Goal: Information Seeking & Learning: Learn about a topic

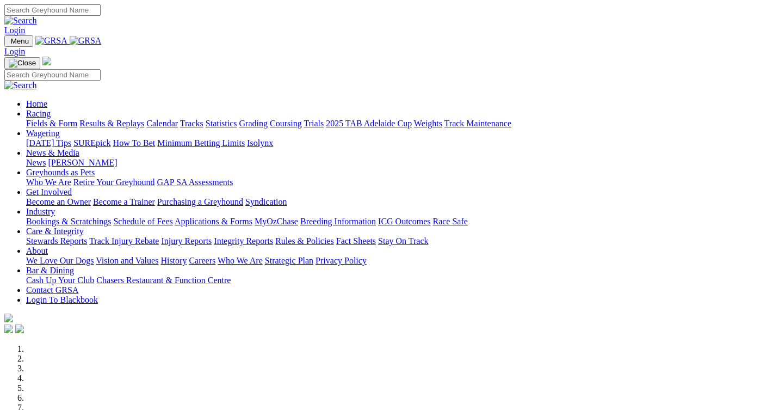
scroll to position [435, 0]
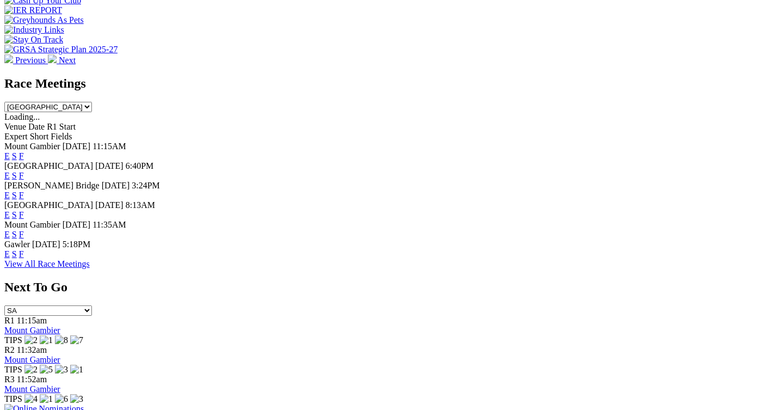
click at [24, 249] on link "F" at bounding box center [21, 253] width 5 height 9
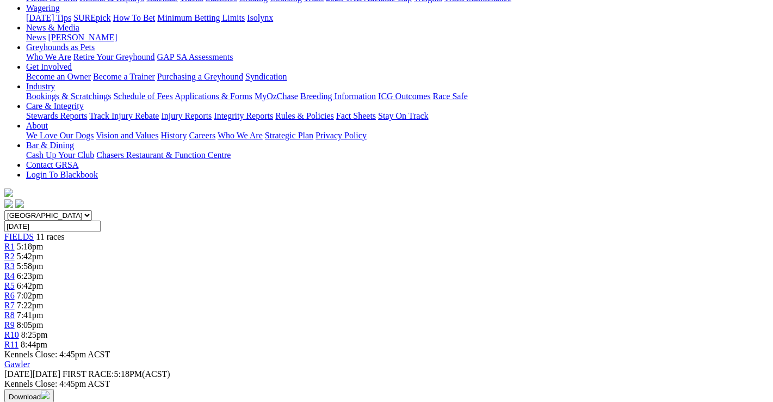
scroll to position [163, 0]
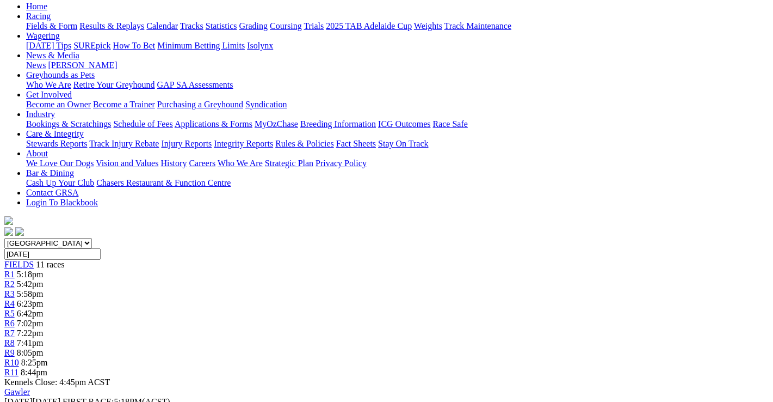
scroll to position [163, 0]
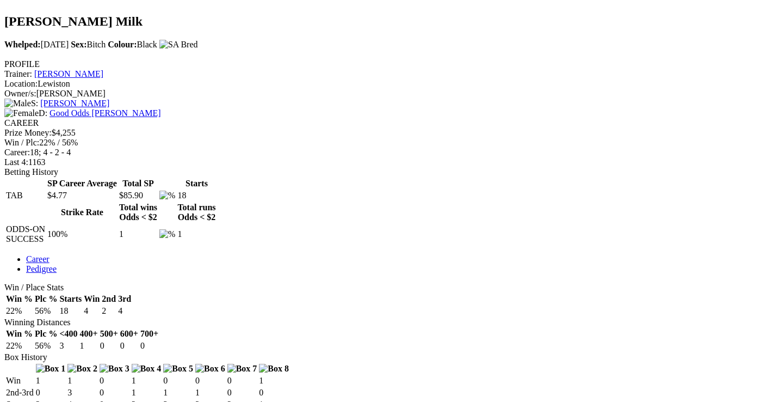
scroll to position [381, 0]
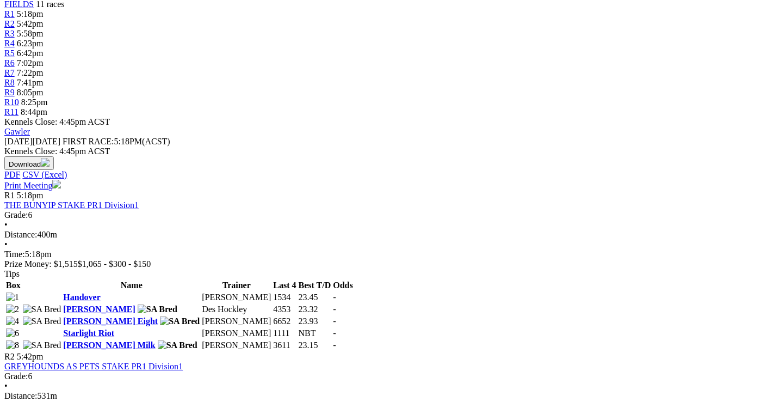
scroll to position [218, 0]
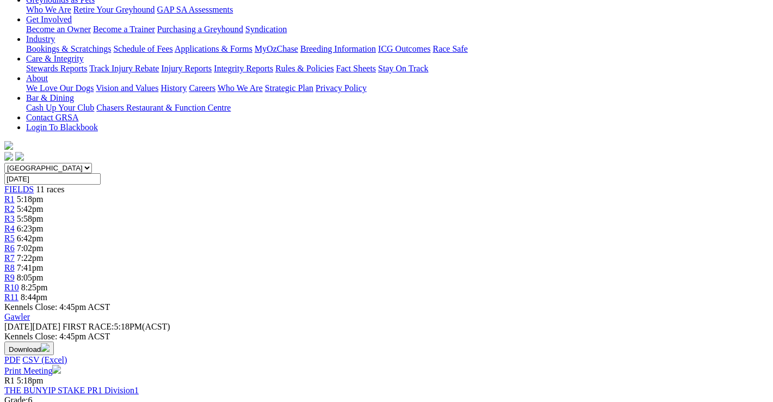
scroll to position [218, 0]
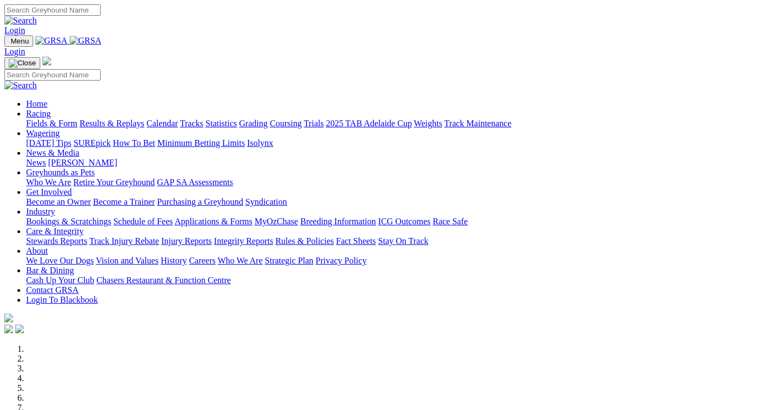
scroll to position [437, 0]
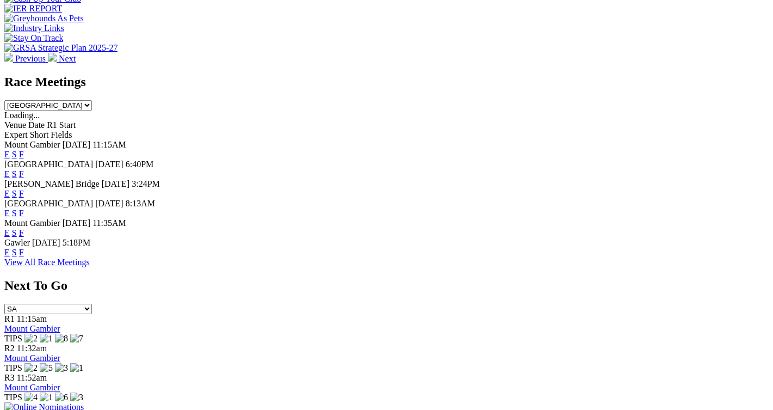
click at [24, 208] on link "F" at bounding box center [21, 212] width 5 height 9
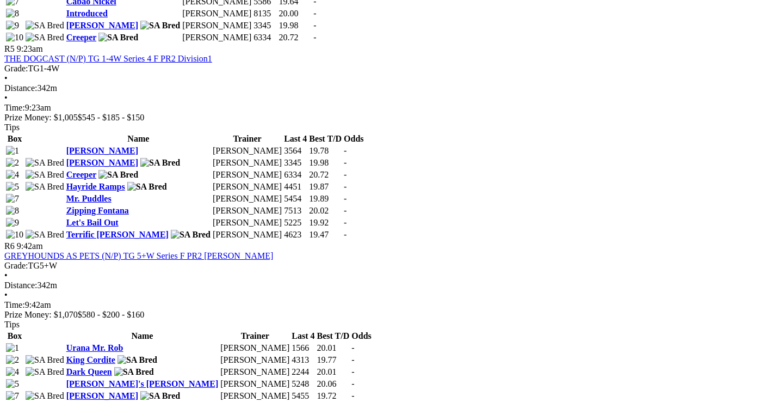
scroll to position [1306, 0]
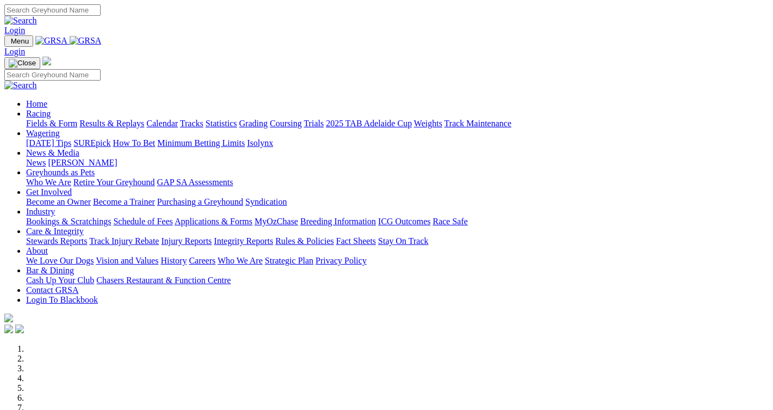
scroll to position [437, 0]
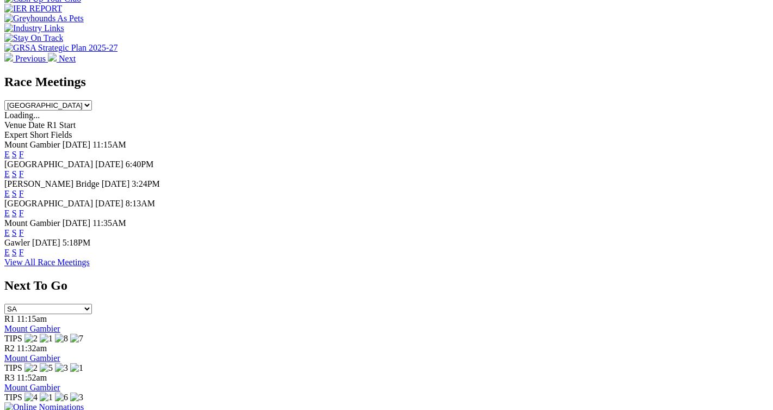
click at [24, 248] on link "F" at bounding box center [21, 252] width 5 height 9
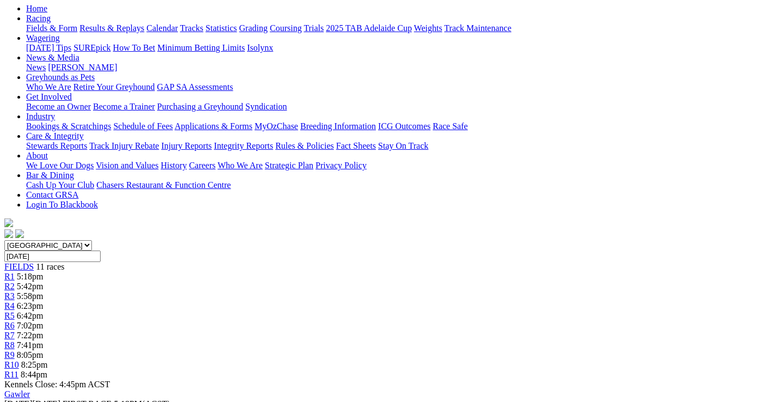
scroll to position [109, 0]
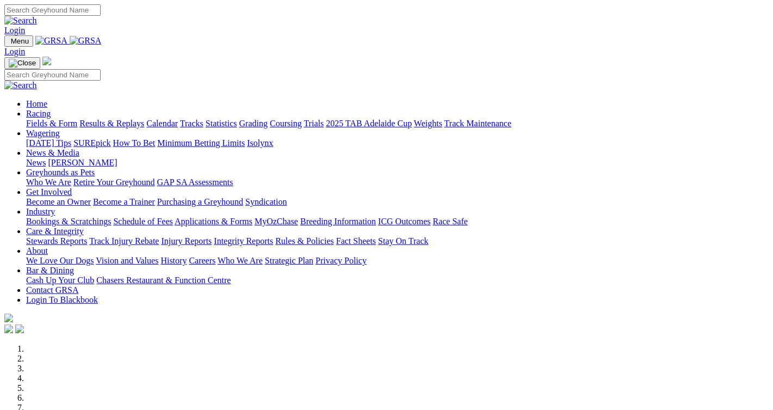
scroll to position [437, 0]
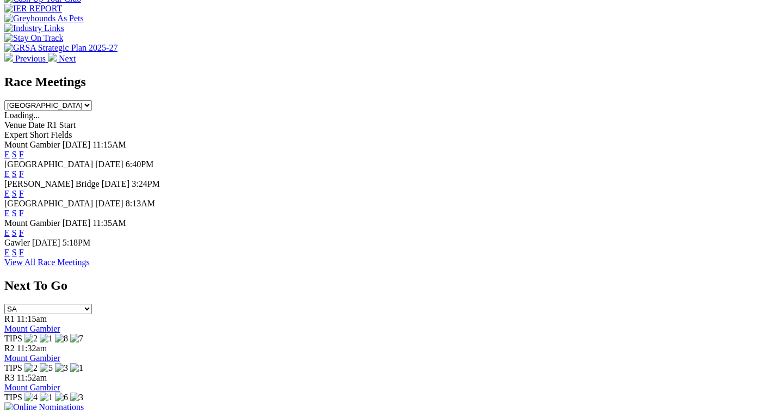
click at [24, 189] on link "F" at bounding box center [21, 193] width 5 height 9
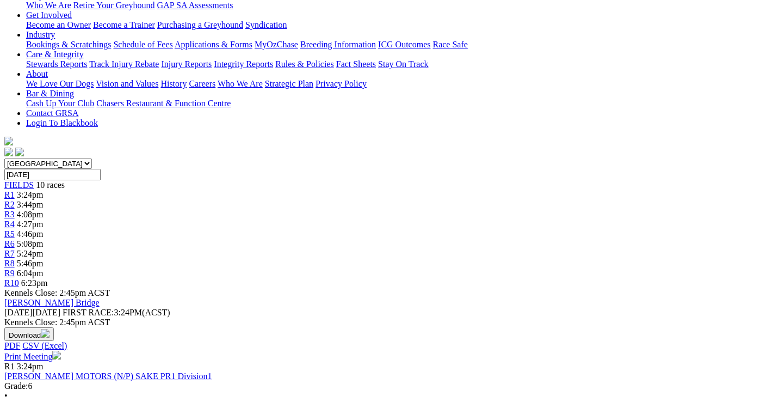
scroll to position [218, 0]
